Goal: Task Accomplishment & Management: Manage account settings

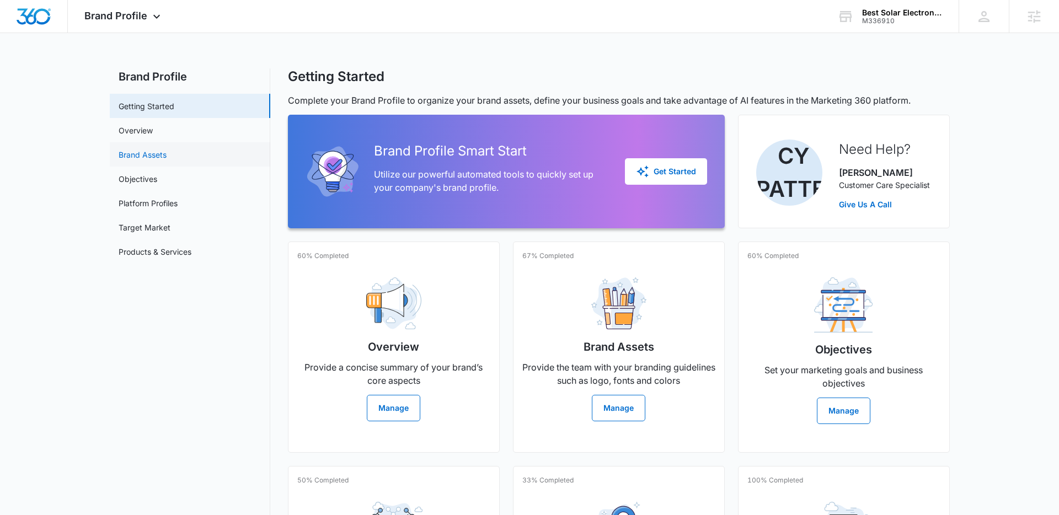
click at [148, 159] on link "Brand Assets" at bounding box center [143, 155] width 48 height 12
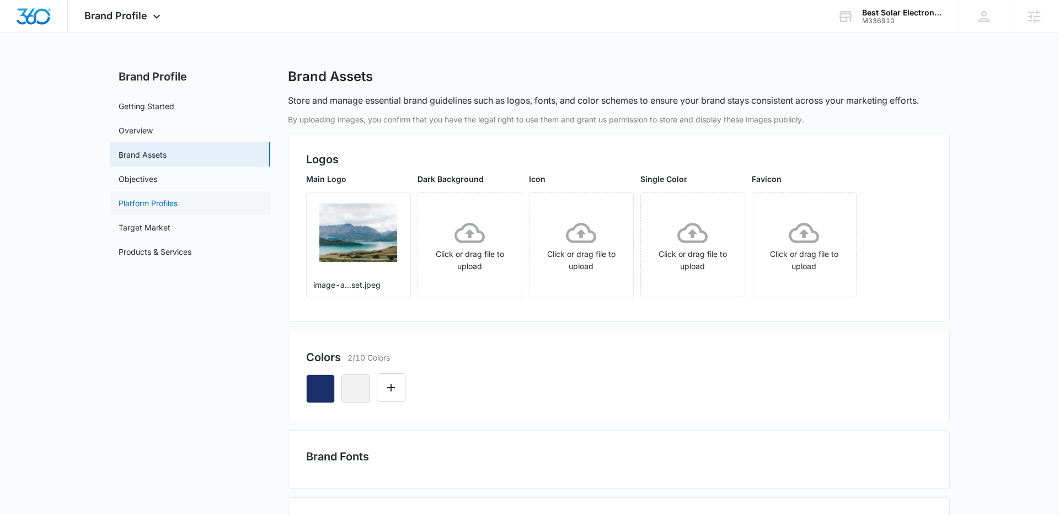
click at [161, 209] on link "Platform Profiles" at bounding box center [148, 203] width 59 height 12
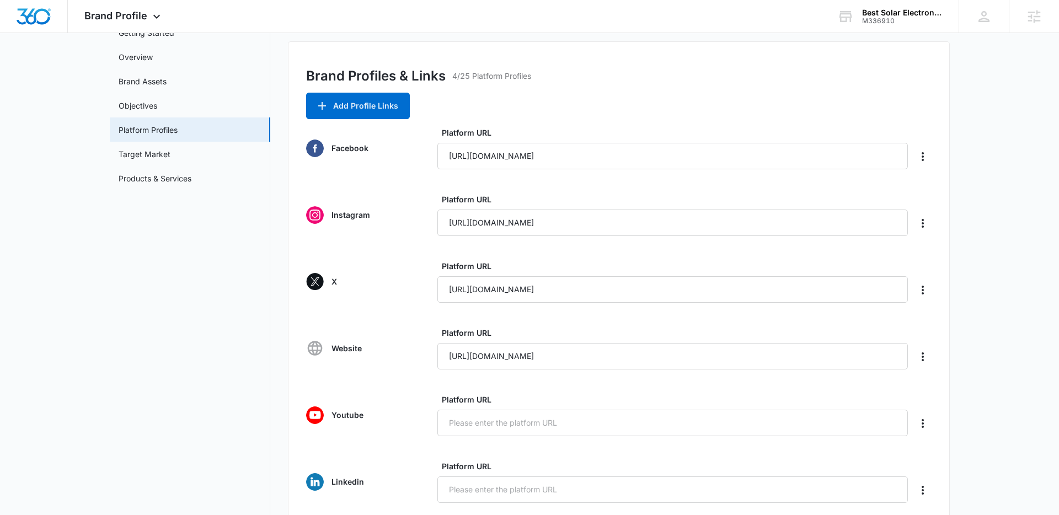
scroll to position [74, 0]
drag, startPoint x: 583, startPoint y: 293, endPoint x: 428, endPoint y: 291, distance: 155.0
click at [428, 291] on div "X Platform URL [URL][DOMAIN_NAME]" at bounding box center [618, 281] width 625 height 42
